Goal: Information Seeking & Learning: Compare options

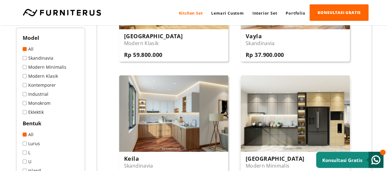
scroll to position [186, 0]
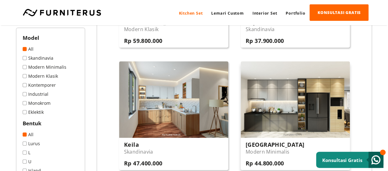
click at [294, 107] on img at bounding box center [295, 99] width 109 height 76
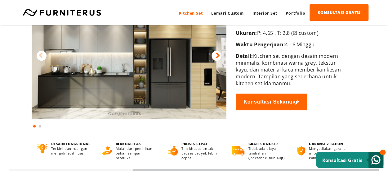
scroll to position [31, 0]
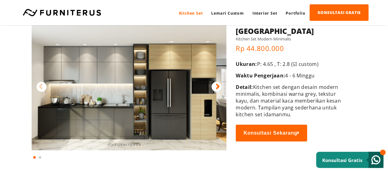
click at [216, 85] on icon at bounding box center [218, 86] width 4 height 9
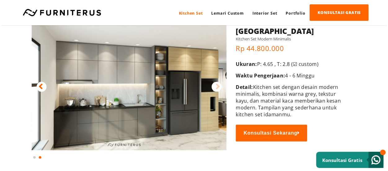
click at [216, 85] on icon at bounding box center [218, 86] width 4 height 9
click at [221, 86] on div at bounding box center [217, 87] width 10 height 10
click at [219, 87] on icon at bounding box center [218, 86] width 4 height 9
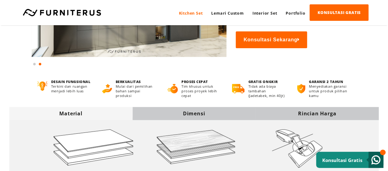
scroll to position [0, 0]
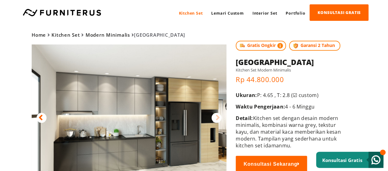
click at [43, 120] on div at bounding box center [42, 118] width 10 height 10
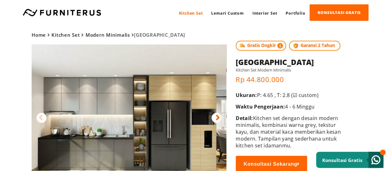
click at [43, 119] on div at bounding box center [42, 118] width 10 height 10
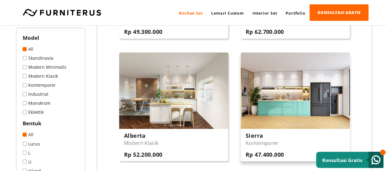
scroll to position [435, 0]
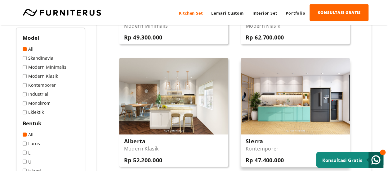
click at [278, 70] on img at bounding box center [295, 96] width 109 height 76
click at [43, 93] on link "Industrial" at bounding box center [51, 94] width 56 height 6
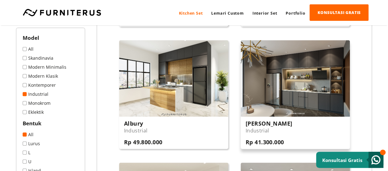
scroll to position [217, 0]
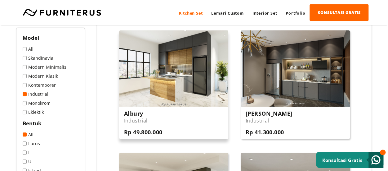
click at [175, 87] on img at bounding box center [173, 68] width 109 height 76
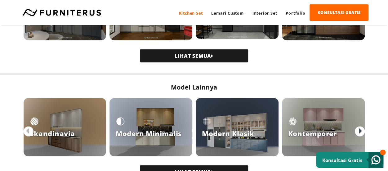
scroll to position [528, 0]
